Goal: Find specific fact: Find specific fact

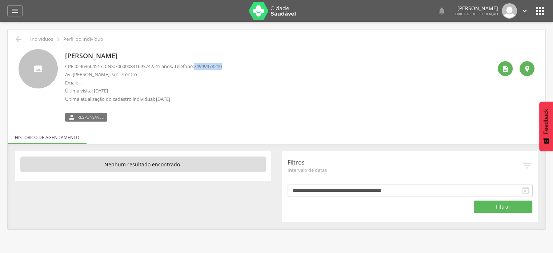
drag, startPoint x: 204, startPoint y: 65, endPoint x: 236, endPoint y: 67, distance: 32.4
click at [236, 67] on div "Rita de Cassia Lima da Silva CPF: 02463664517 , CNS: 706000841693742 , 45 anos,…" at bounding box center [278, 85] width 427 height 72
copy span "74999478210"
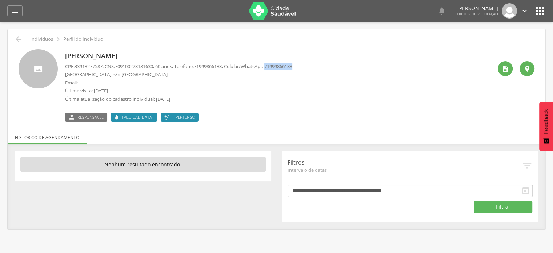
drag, startPoint x: 278, startPoint y: 64, endPoint x: 316, endPoint y: 69, distance: 38.0
click at [316, 69] on div "[PERSON_NAME] CPF: 33913277587 , CNS: [PHONE_NUMBER] , 60 anos, Telefone: [PHON…" at bounding box center [278, 85] width 427 height 72
copy span "71999866133"
